Goal: Check status: Check status

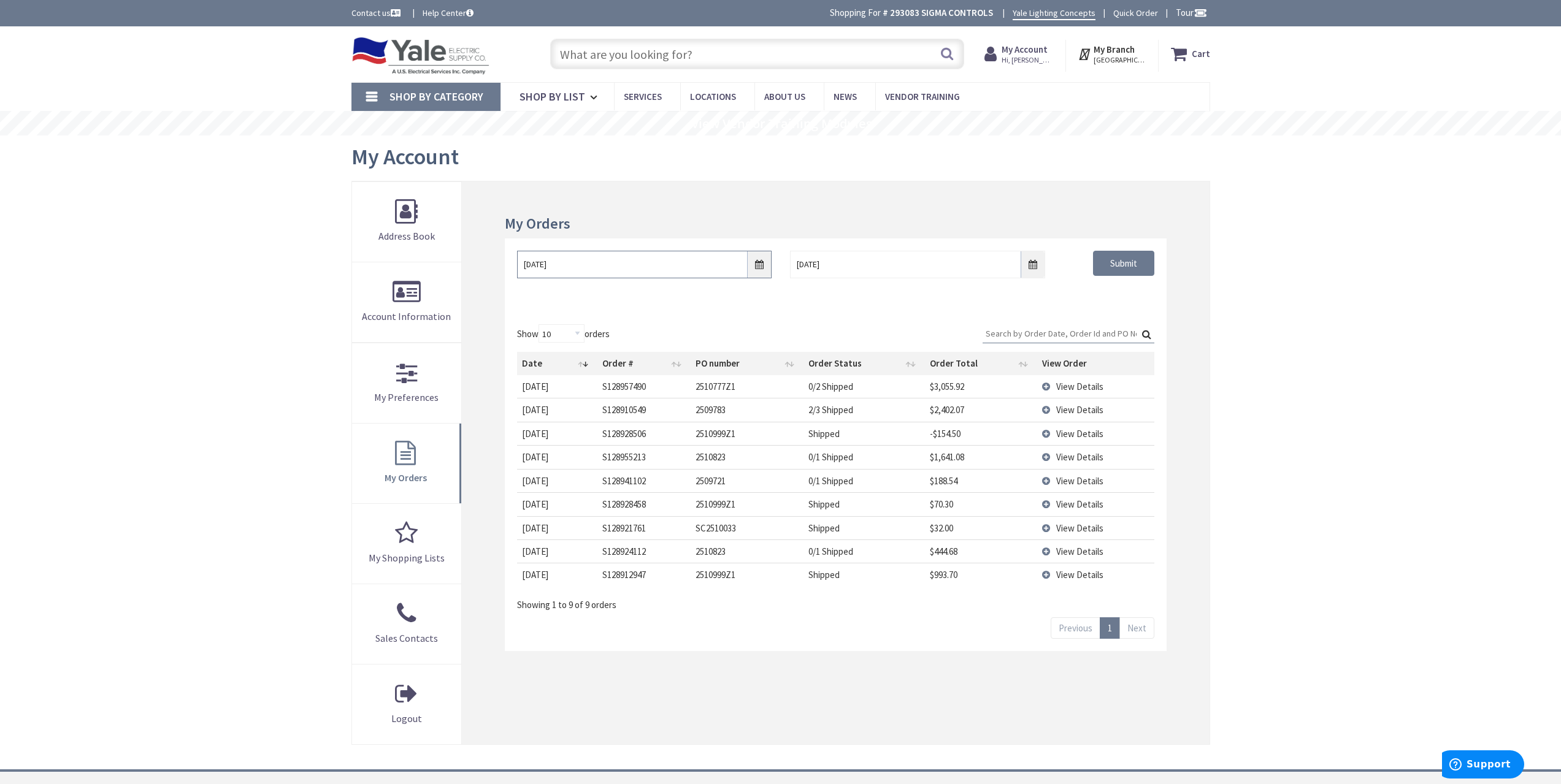
click at [759, 275] on input "10/2/2025" at bounding box center [644, 264] width 254 height 28
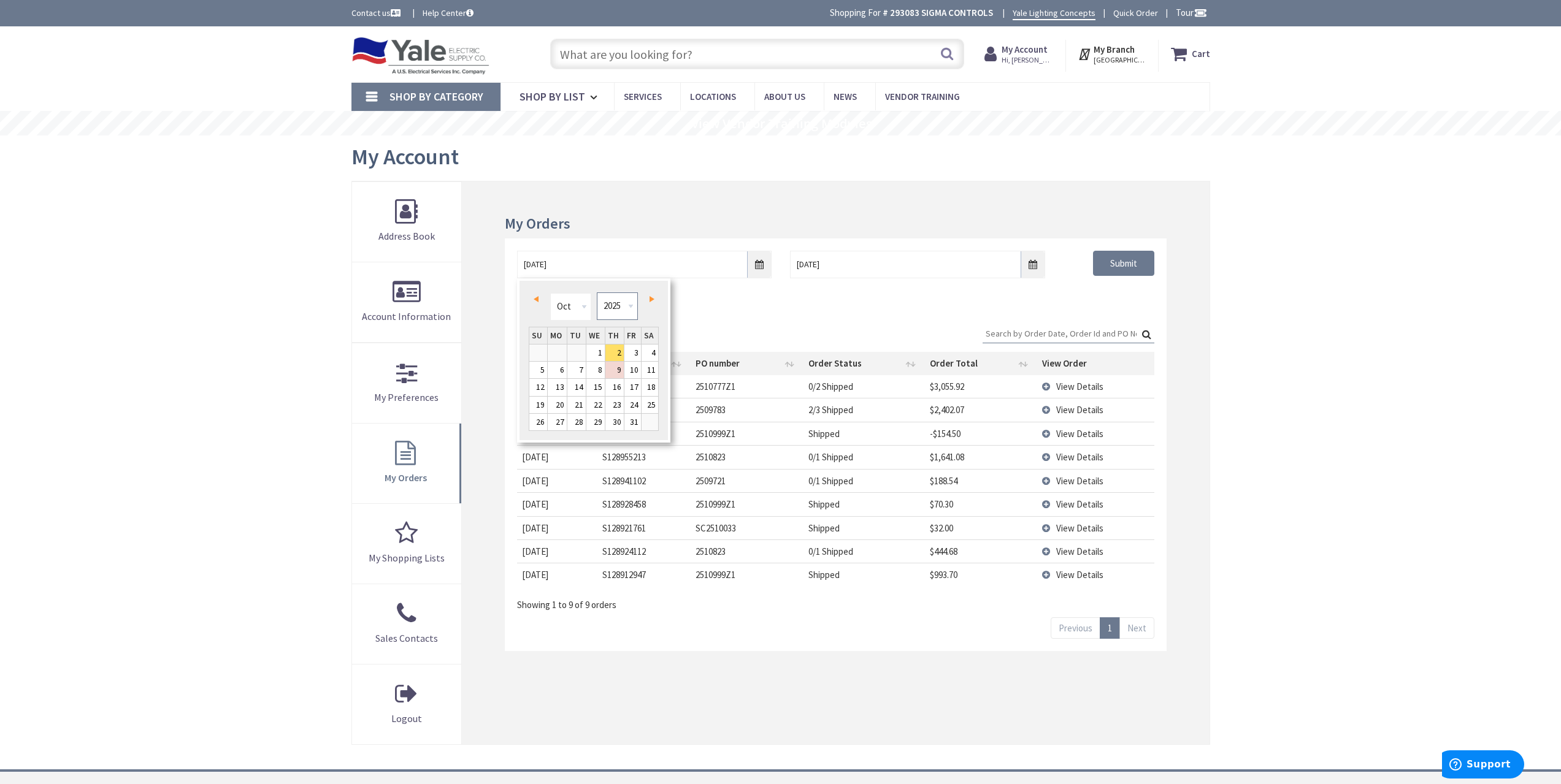
click at [625, 303] on select "1980 1981 1982 1983 1984 1985 1986 1987 1988 1989 1990 1991 1992 1993 1994 1995…" at bounding box center [617, 306] width 41 height 28
type input "10/01/2021"
click at [999, 290] on div "10/01/2021 10/9/2025 Submit" at bounding box center [836, 275] width 661 height 73
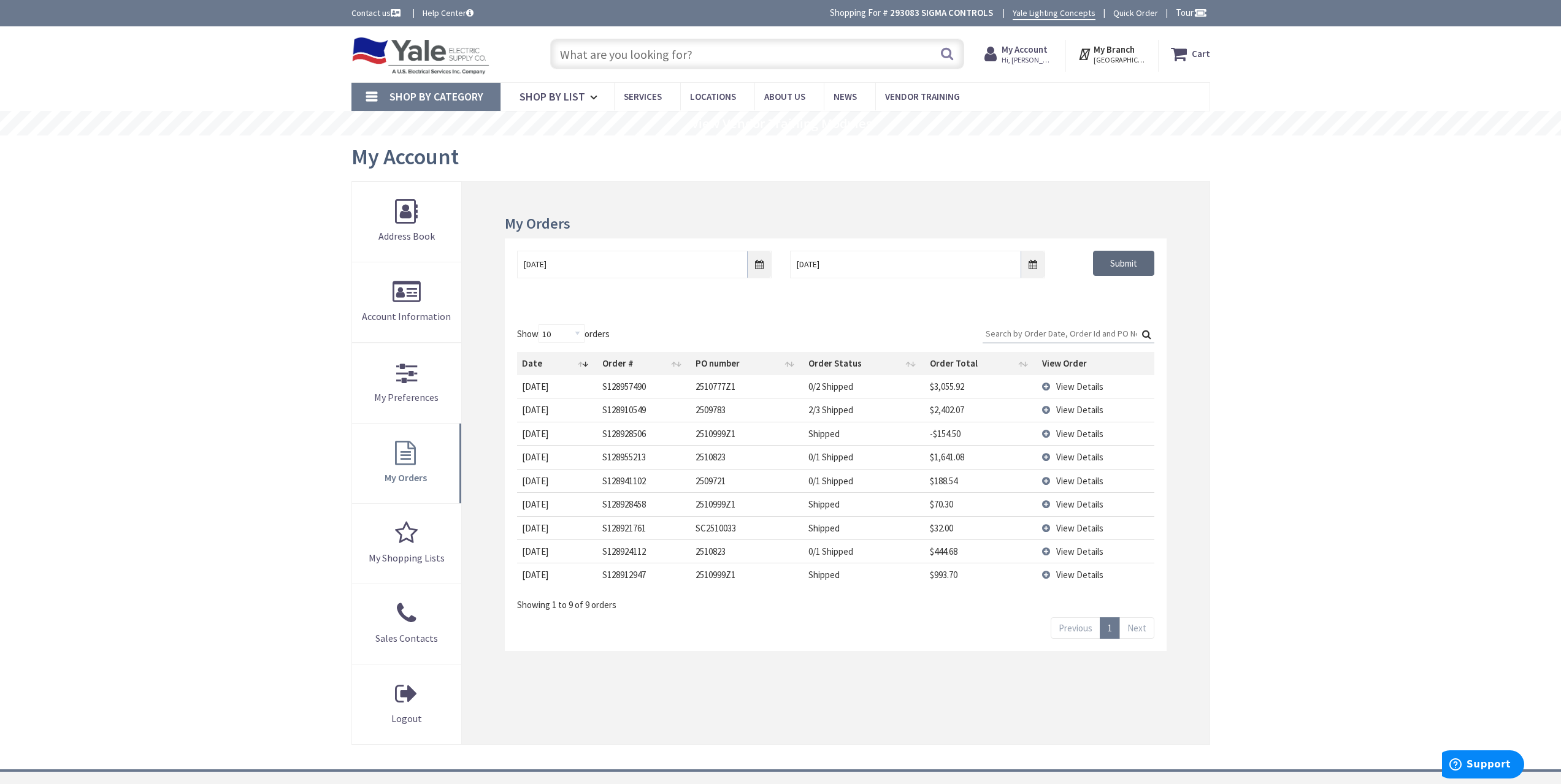
click at [1118, 270] on input "Submit" at bounding box center [1123, 263] width 61 height 26
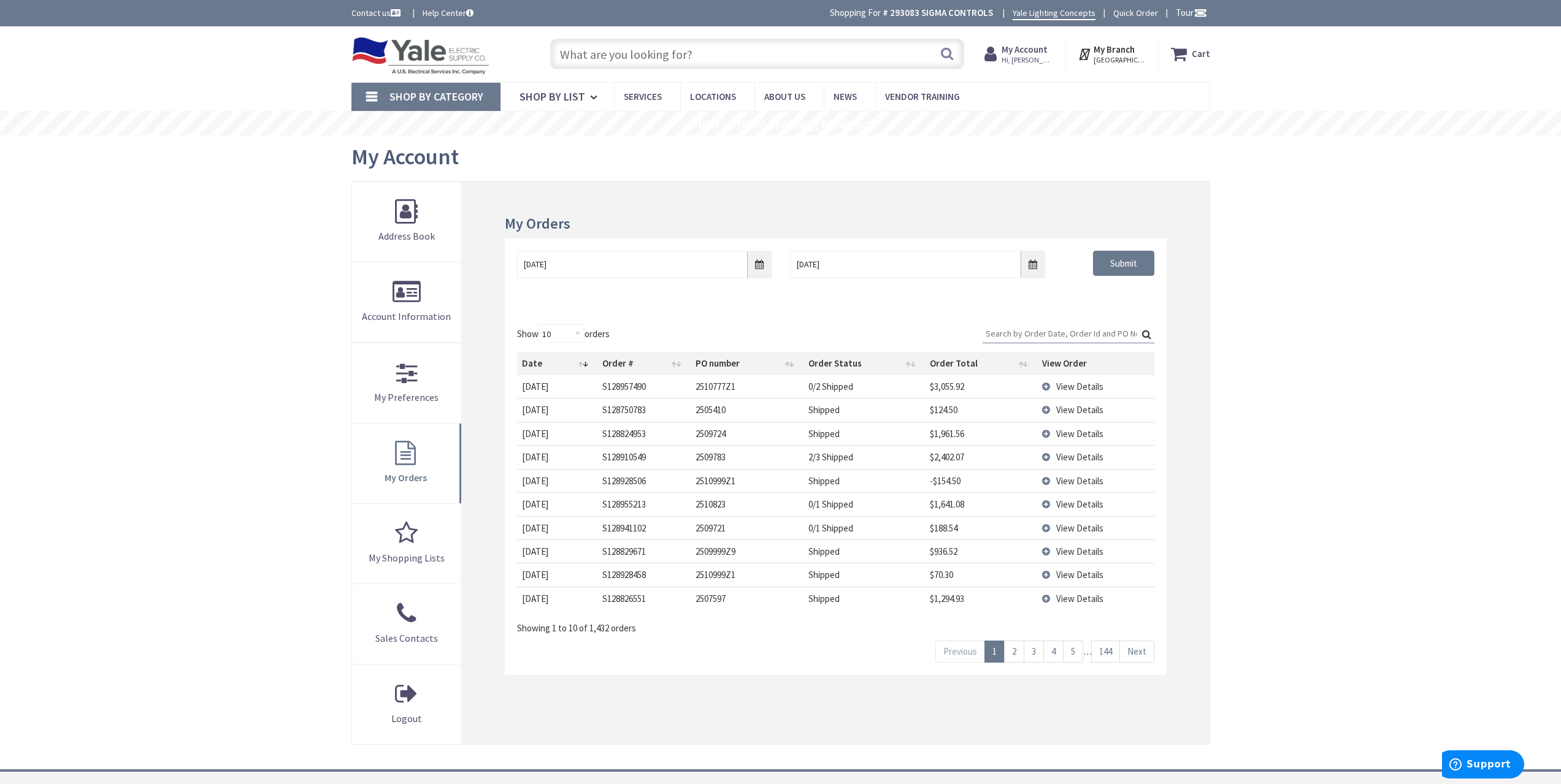
click at [1066, 330] on input "Search:" at bounding box center [1069, 334] width 172 height 19
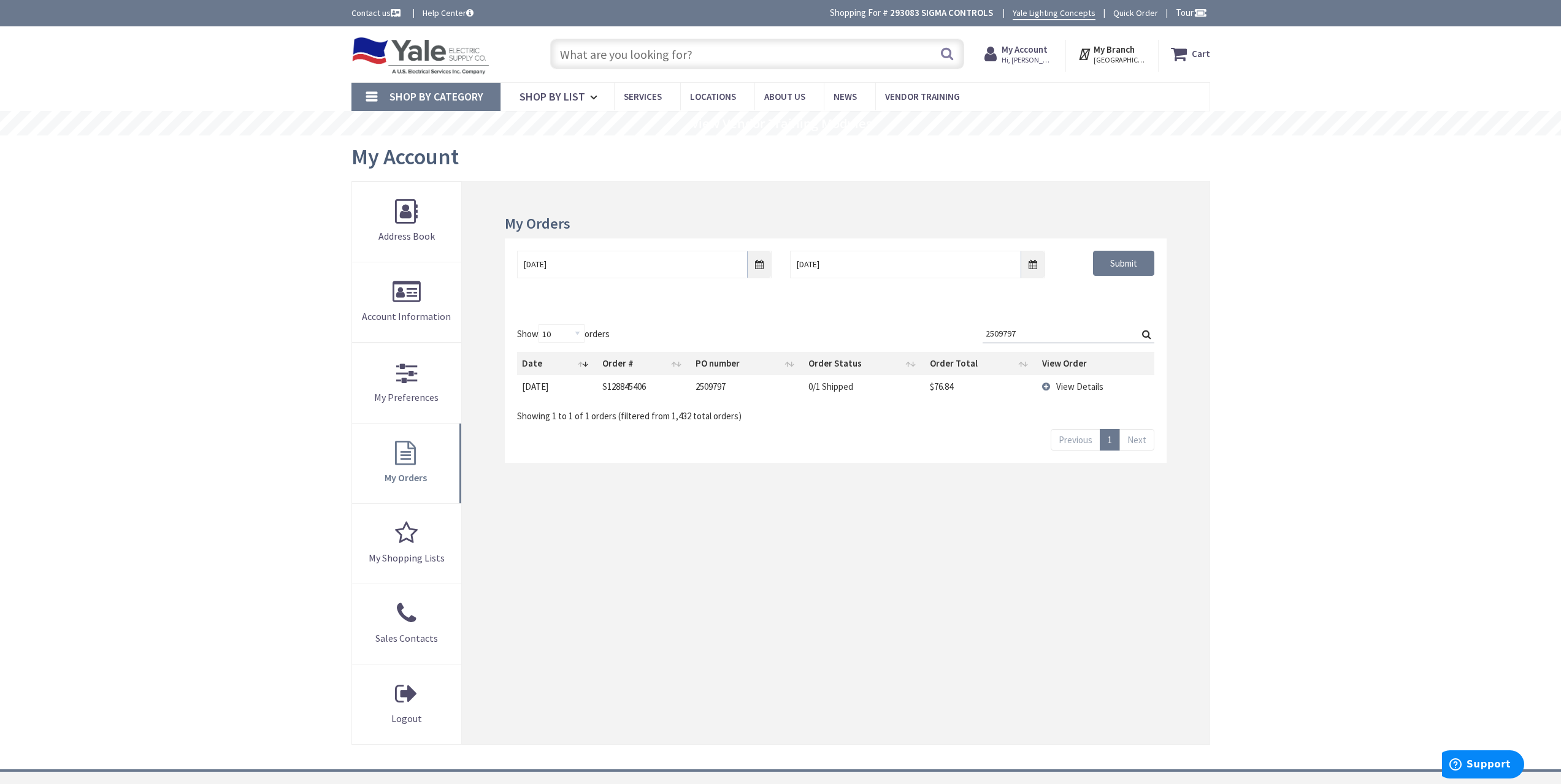
click at [1098, 389] on span "View Details" at bounding box center [1080, 387] width 47 height 12
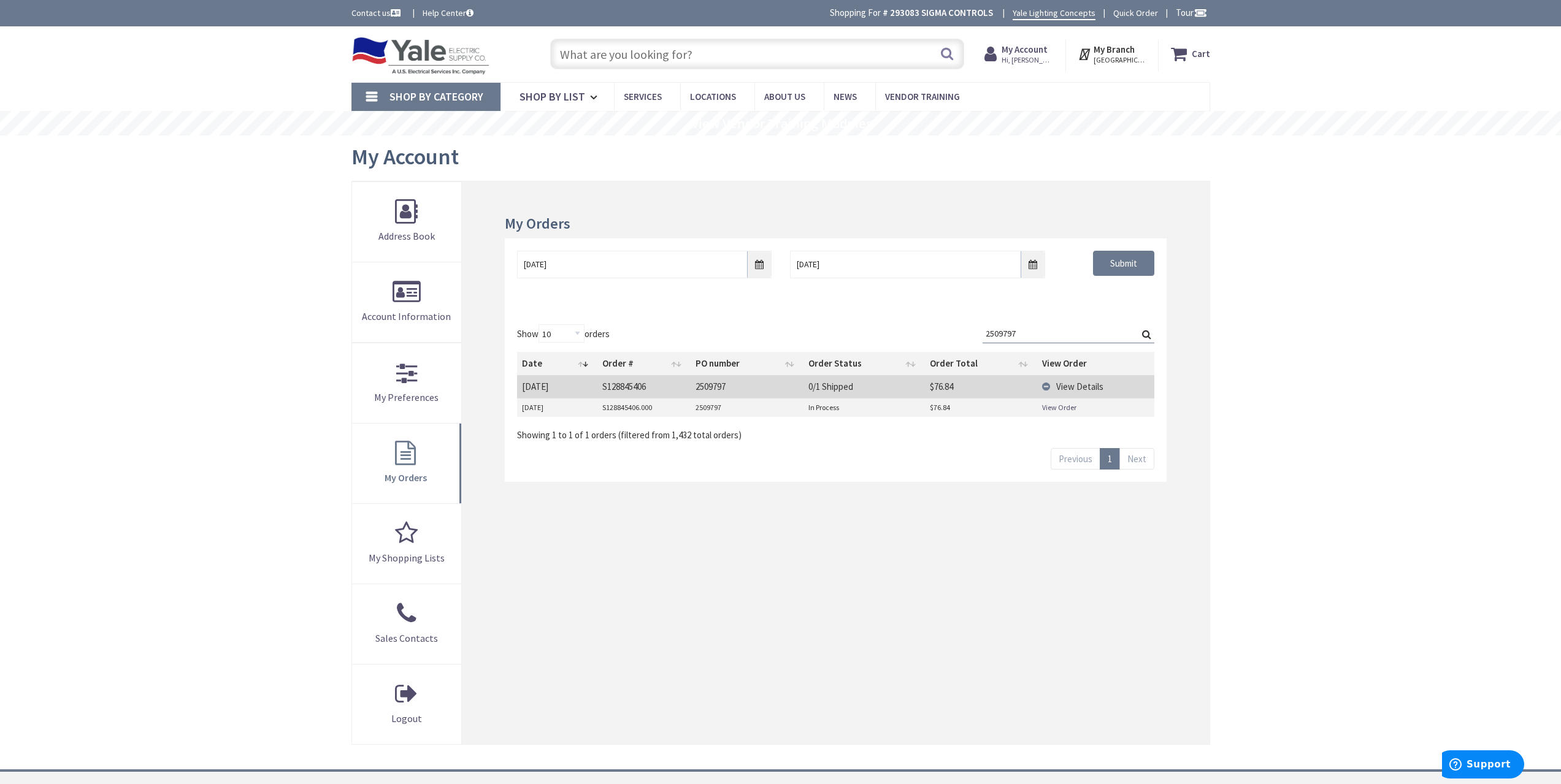
click at [1038, 402] on td "View Order" at bounding box center [1096, 408] width 116 height 19
click at [1063, 410] on link "View Order" at bounding box center [1059, 407] width 35 height 10
drag, startPoint x: 1030, startPoint y: 338, endPoint x: 857, endPoint y: 330, distance: 173.2
click at [857, 330] on div "Show 10 25 50 100 orders Search: 2509797 Date Order # PO number Order Status Or…" at bounding box center [835, 384] width 637 height 118
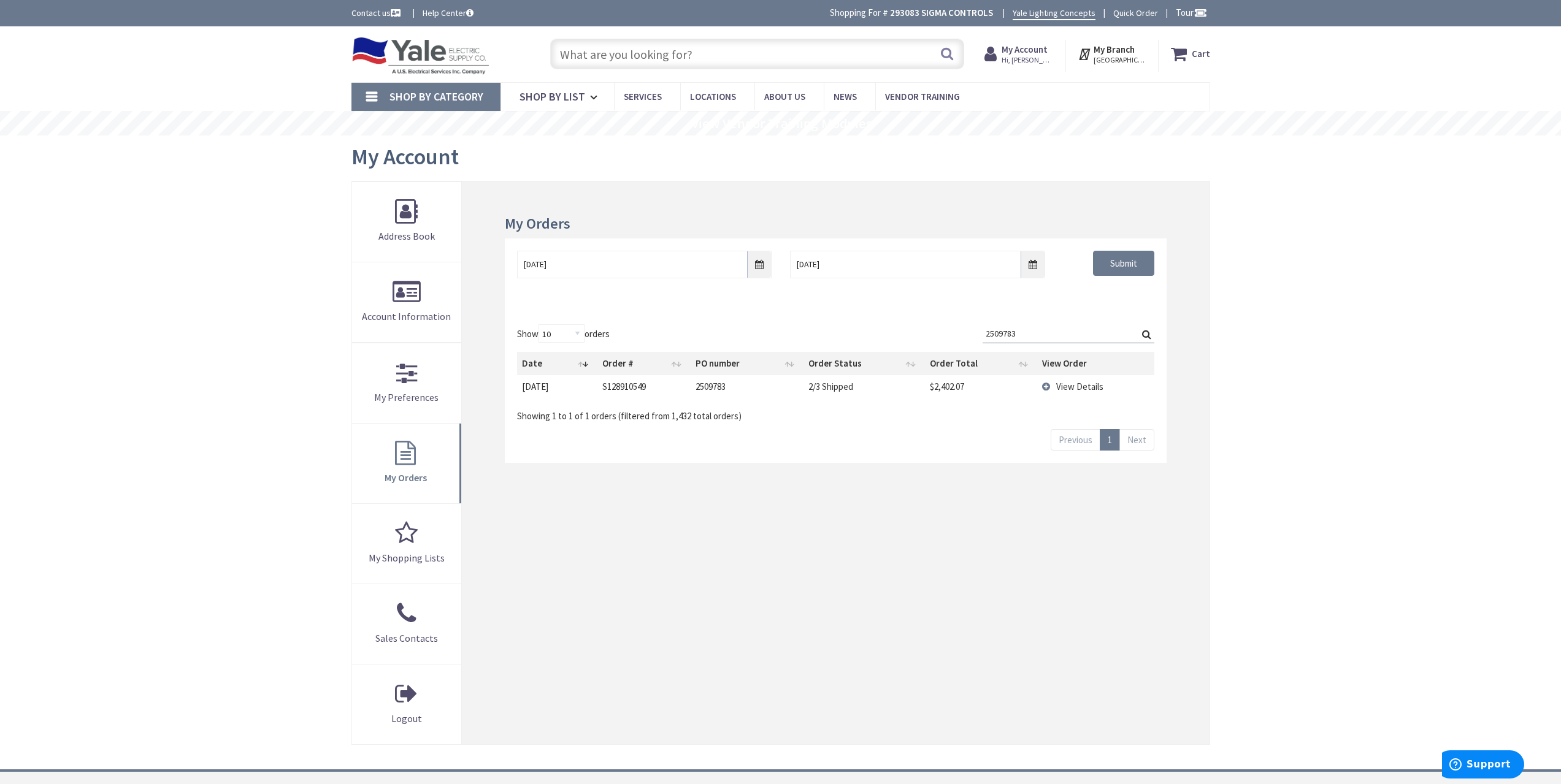
click at [1075, 381] on span "View Details" at bounding box center [1080, 387] width 47 height 12
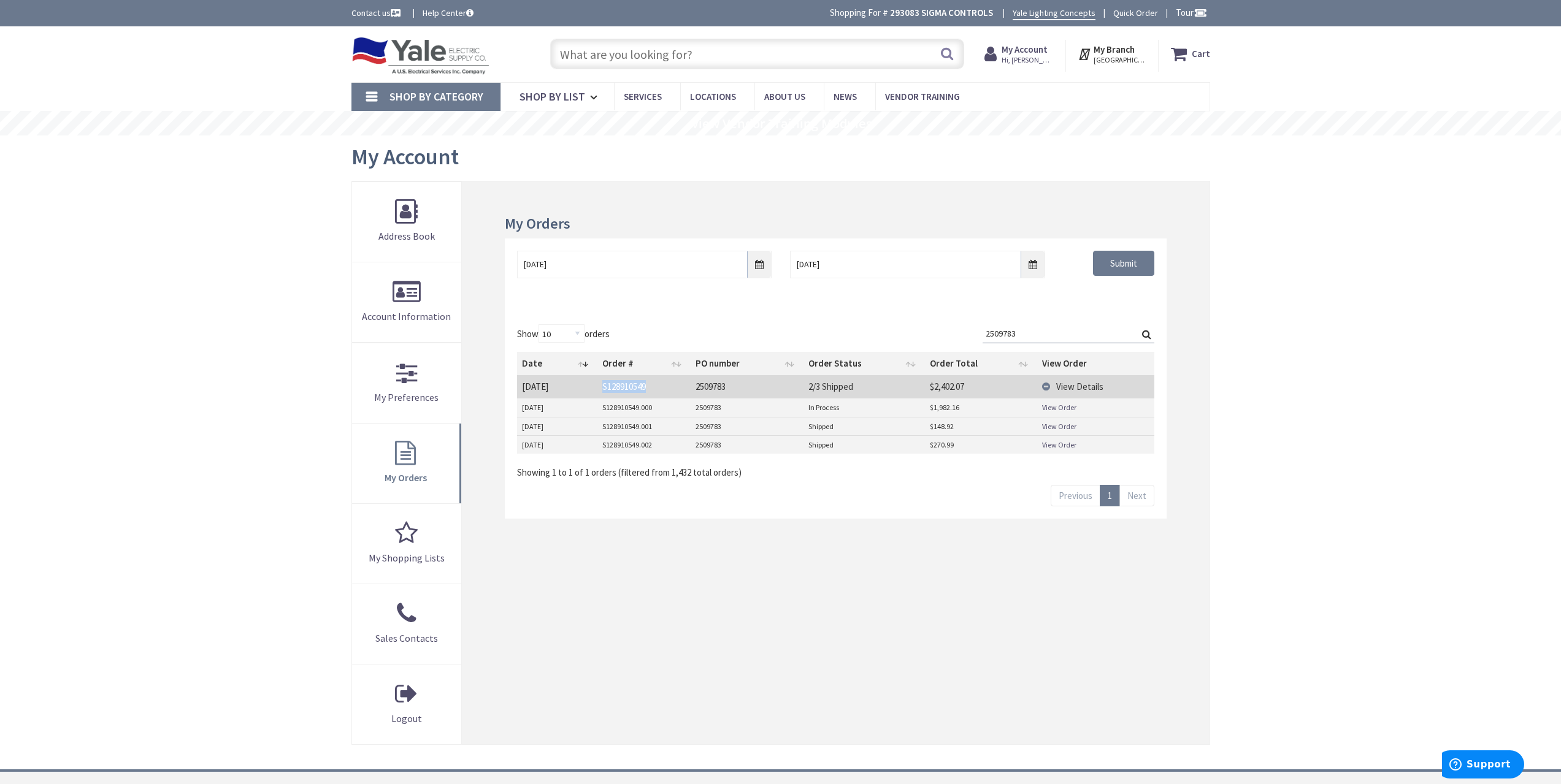
drag, startPoint x: 655, startPoint y: 388, endPoint x: 599, endPoint y: 389, distance: 56.0
click at [599, 389] on td "S128910549" at bounding box center [644, 386] width 93 height 23
copy td "S128910549"
drag, startPoint x: 1056, startPoint y: 342, endPoint x: 794, endPoint y: 320, distance: 262.9
click at [873, 332] on div "Show 10 25 50 100 orders Search: 2509783 Date Order # PO number Order Status Or…" at bounding box center [835, 402] width 637 height 155
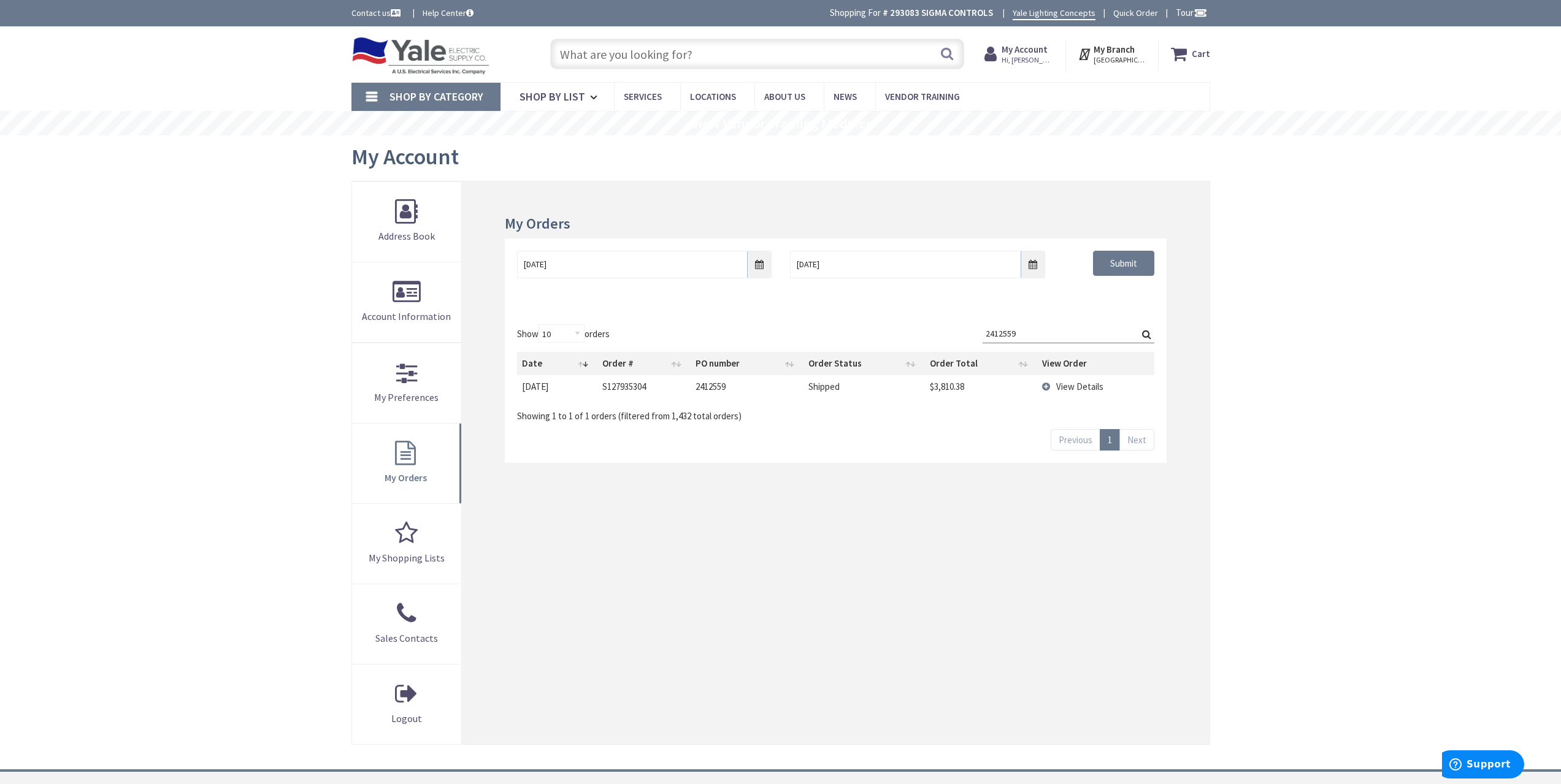
type input "2412559"
click at [1086, 392] on td "View Details" at bounding box center [1096, 386] width 117 height 23
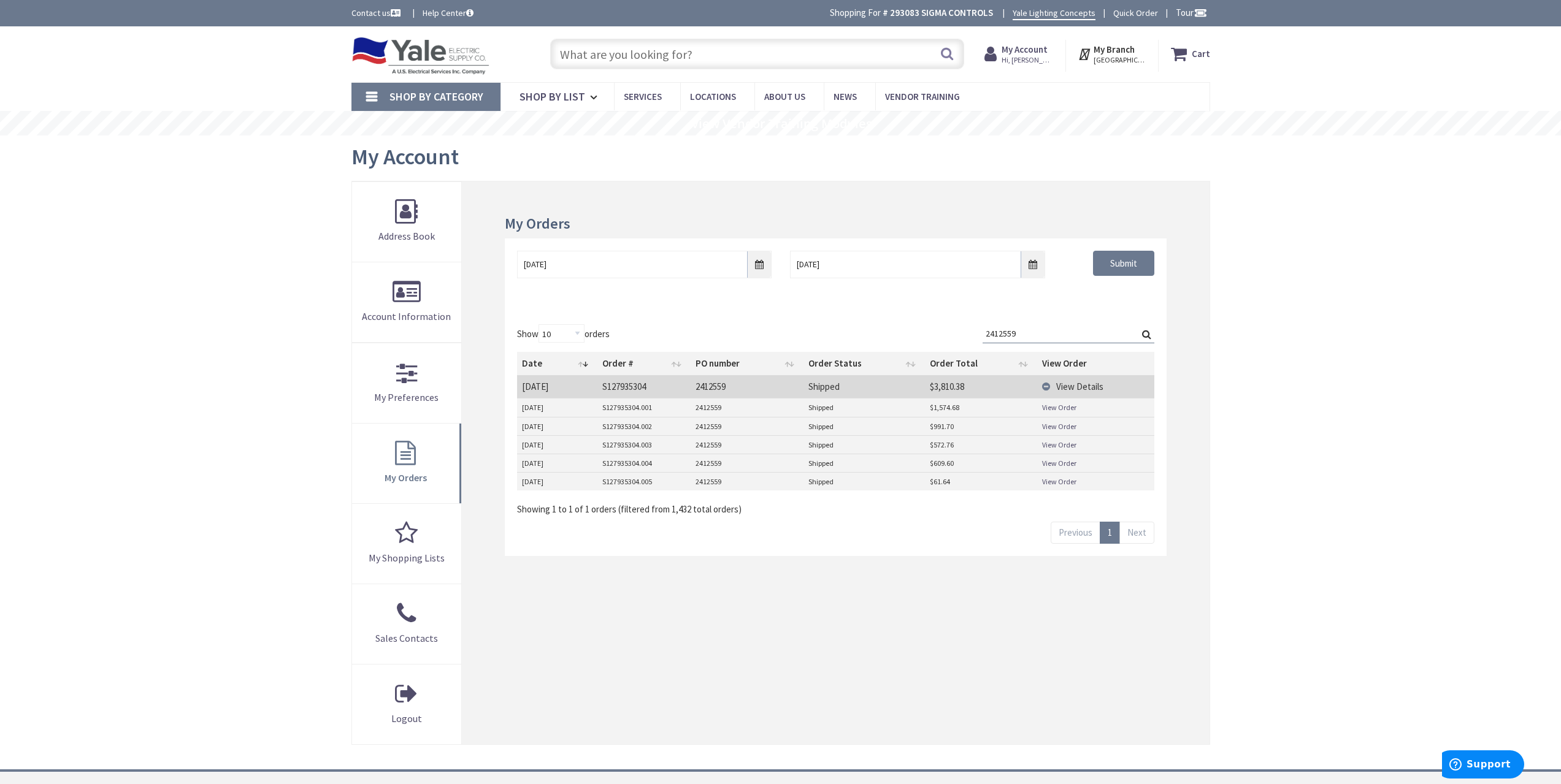
drag, startPoint x: 1056, startPoint y: 420, endPoint x: 1051, endPoint y: 424, distance: 6.4
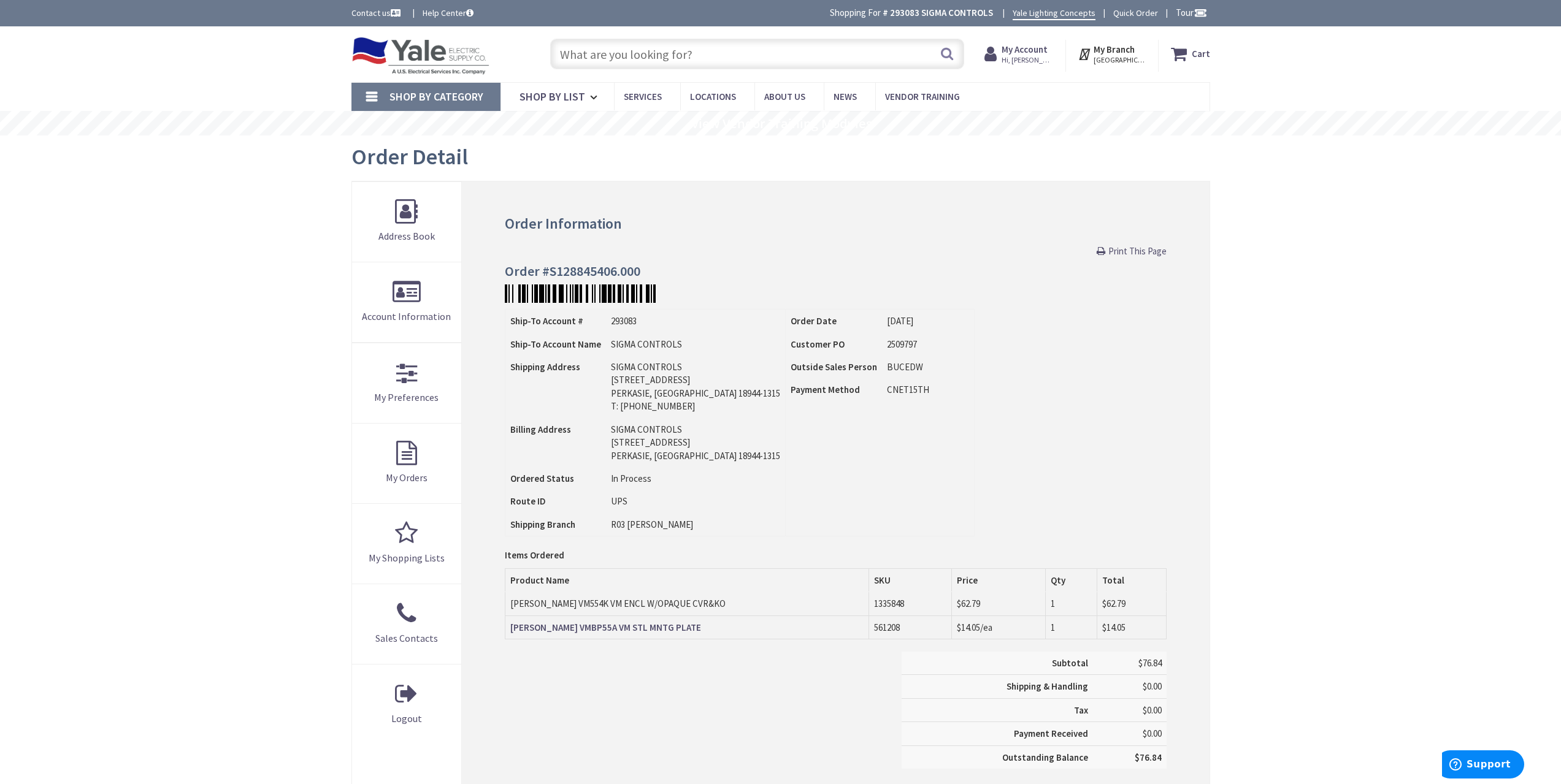
click at [640, 353] on td "SIGMA CONTROLS" at bounding box center [695, 344] width 179 height 23
drag, startPoint x: 548, startPoint y: 272, endPoint x: 311, endPoint y: 58, distance: 319.3
click at [617, 268] on h4 "Order #S128845406.000" at bounding box center [836, 270] width 661 height 14
copy h4 "S128845406"
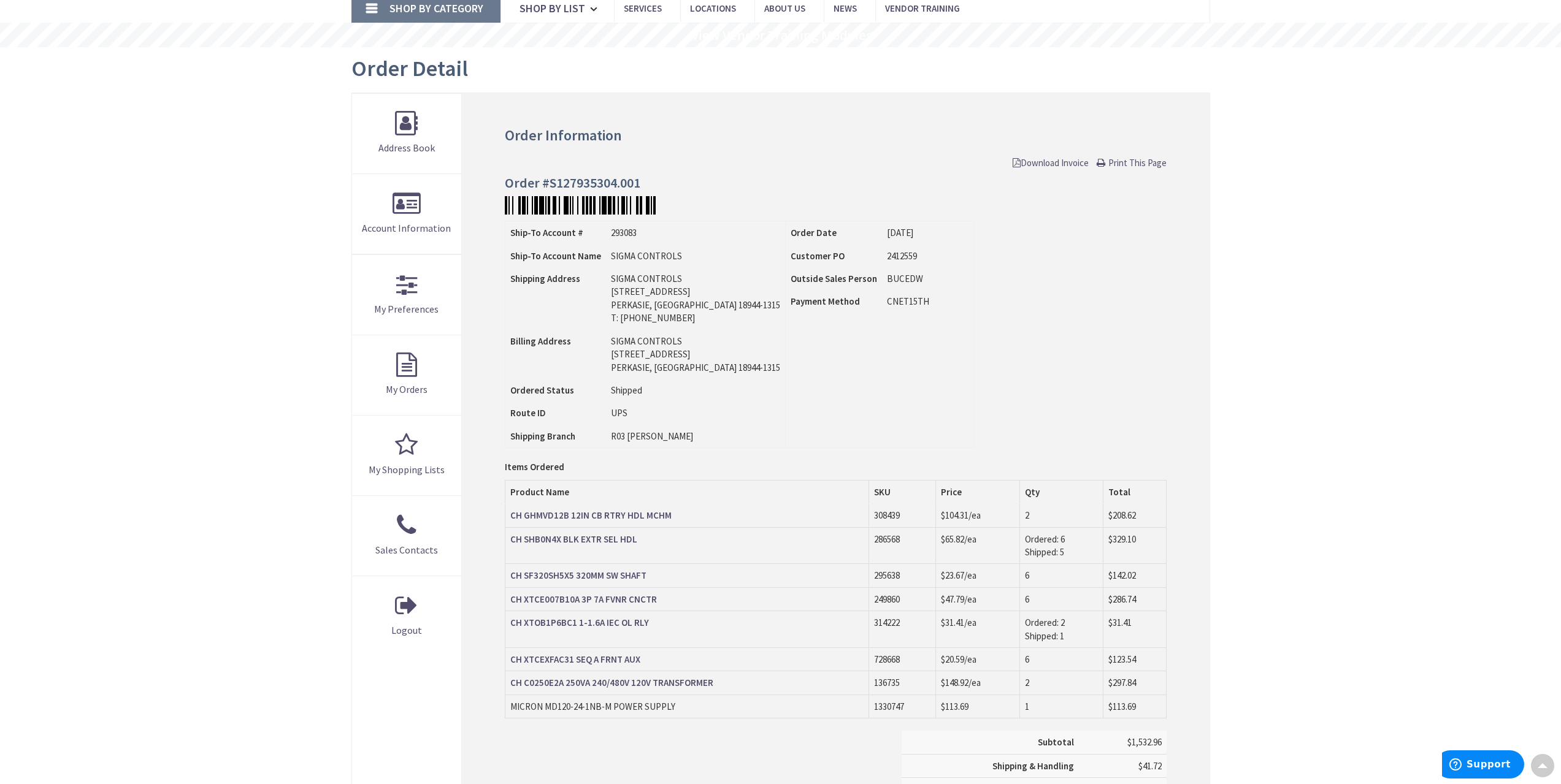
scroll to position [61, 0]
